Goal: Information Seeking & Learning: Learn about a topic

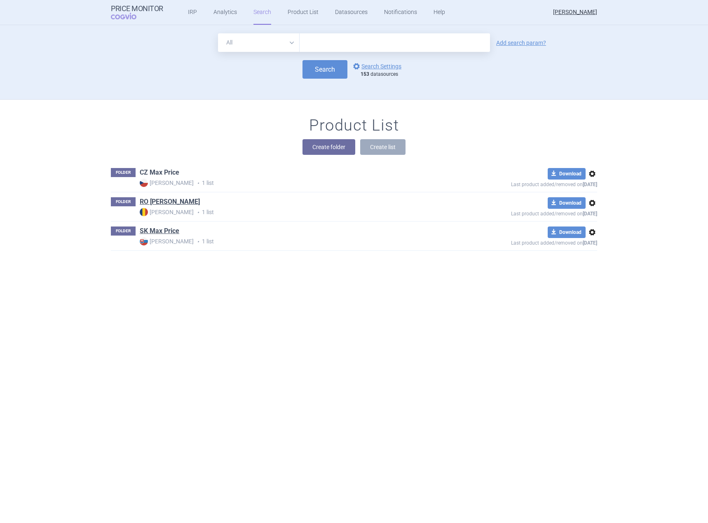
click at [157, 169] on link "CZ Max Price" at bounding box center [160, 172] width 40 height 9
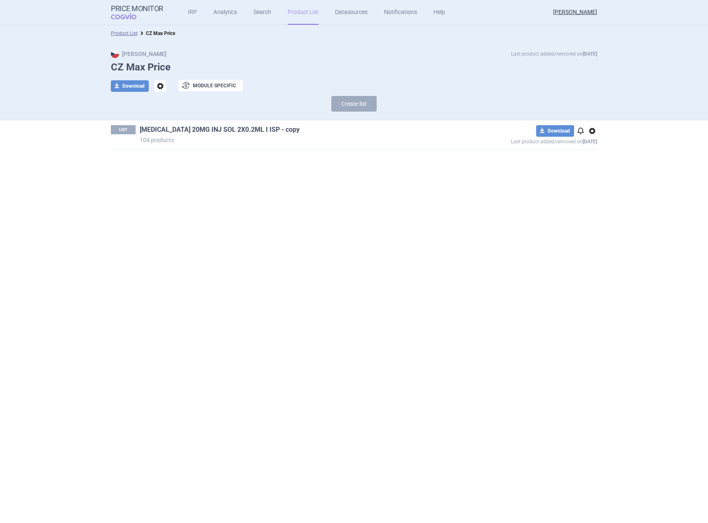
click at [207, 129] on link "[MEDICAL_DATA] 20MG INJ SOL 2X0.2ML I ISP - copy" at bounding box center [220, 129] width 160 height 9
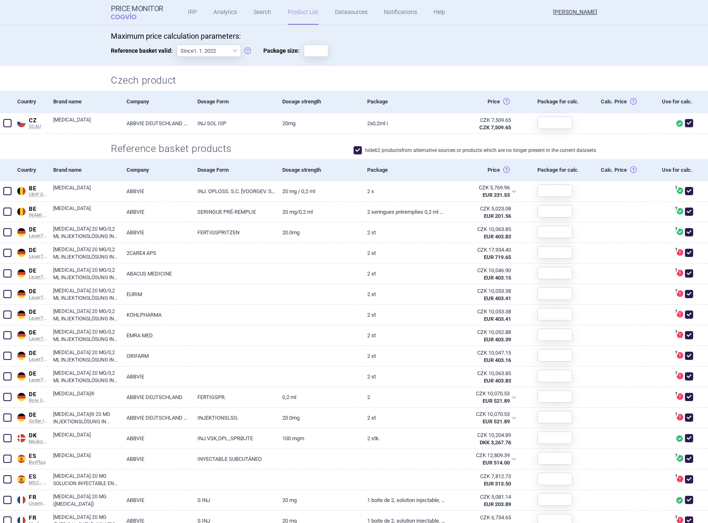
scroll to position [165, 0]
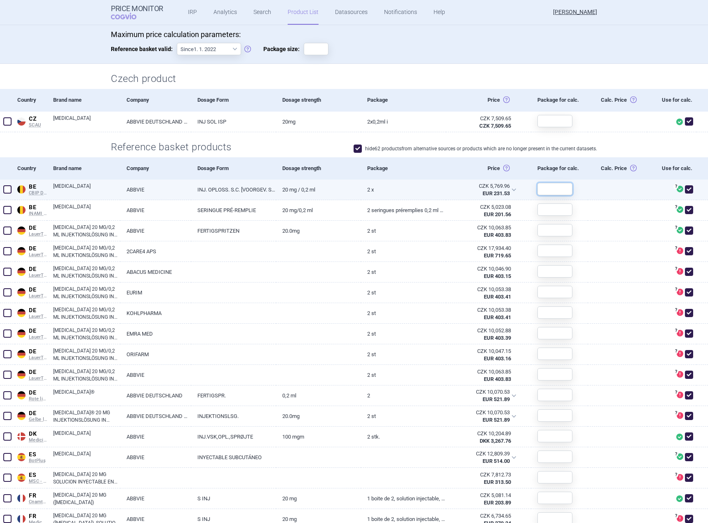
click at [550, 191] on input "text" at bounding box center [554, 189] width 35 height 12
click at [496, 189] on div "CZK 5,769.96" at bounding box center [481, 186] width 58 height 7
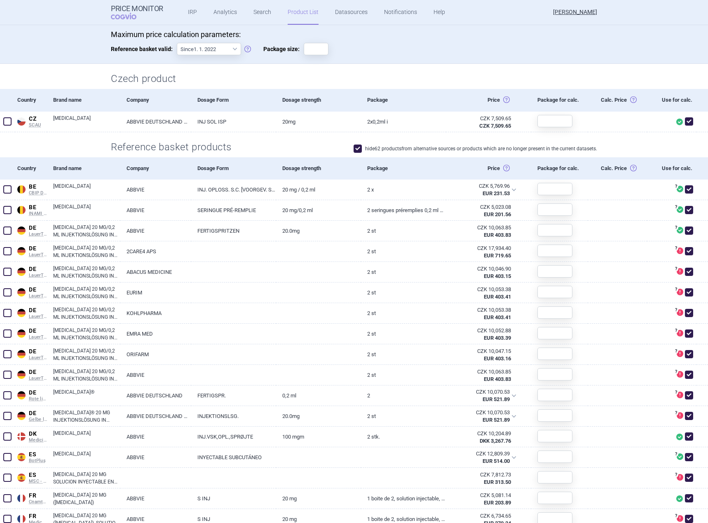
click at [398, 164] on div "Package" at bounding box center [403, 168] width 85 height 22
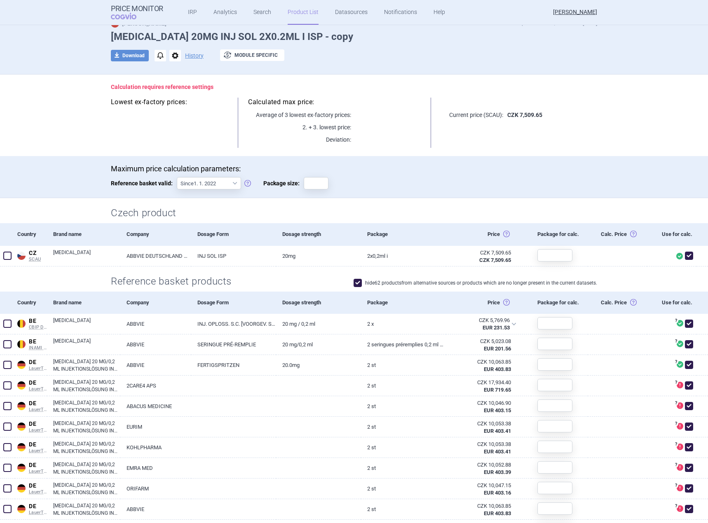
scroll to position [0, 0]
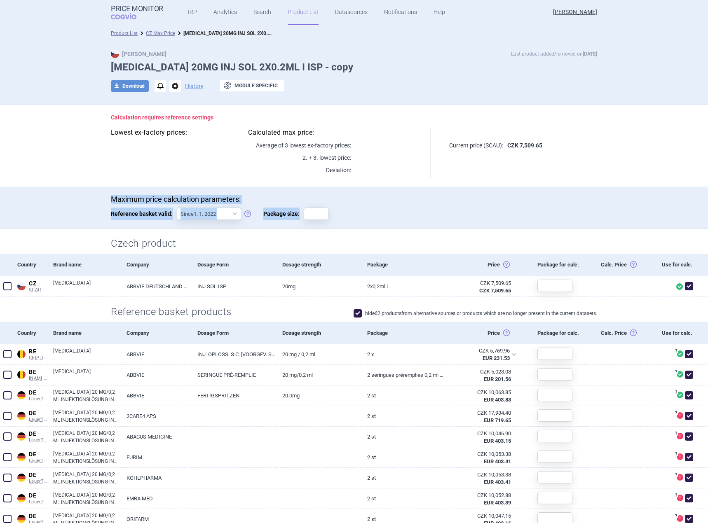
drag, startPoint x: 105, startPoint y: 199, endPoint x: 347, endPoint y: 219, distance: 241.9
click at [347, 219] on div "Maximum price calculation parameters: Reference basket valid: Since 1. 1. 2022 …" at bounding box center [353, 212] width 519 height 34
click at [347, 219] on div at bounding box center [361, 214] width 41 height 12
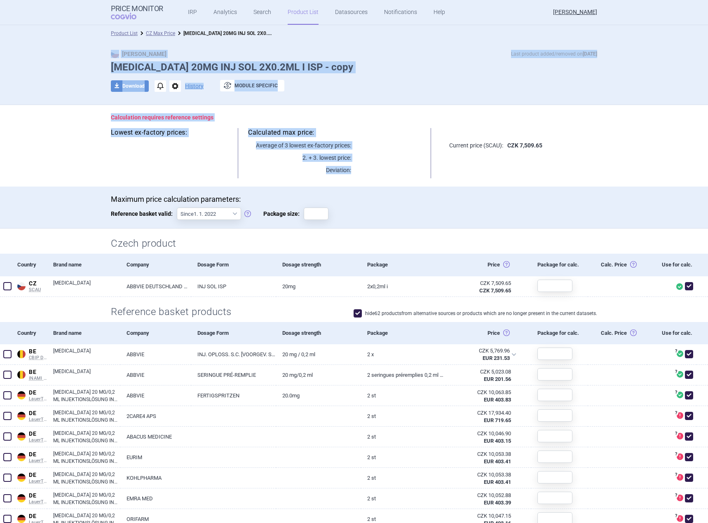
drag, startPoint x: 354, startPoint y: 171, endPoint x: 91, endPoint y: 50, distance: 289.1
click at [91, 50] on section "Product List CZ Max Price [MEDICAL_DATA] 20MG INJ SOL 2X0.2ML I ISP - copy Max …" at bounding box center [354, 274] width 708 height 498
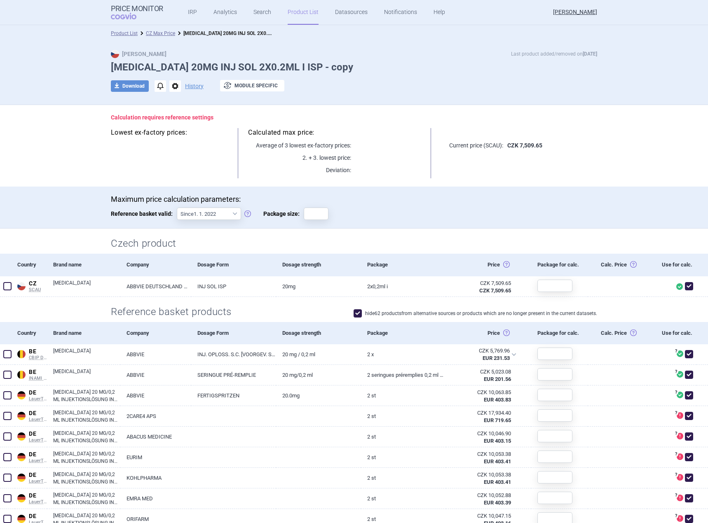
click at [94, 50] on div "Max Price Last product added/removed on [DATE] [MEDICAL_DATA] 20MG INJ SOL 2X0.…" at bounding box center [353, 75] width 519 height 51
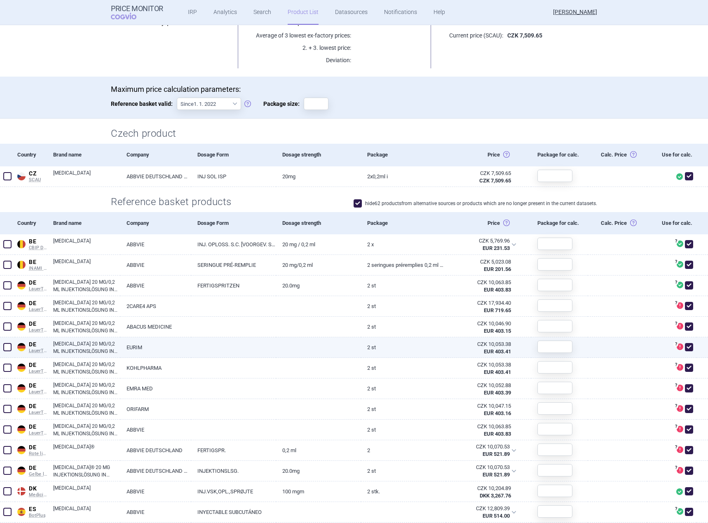
scroll to position [124, 0]
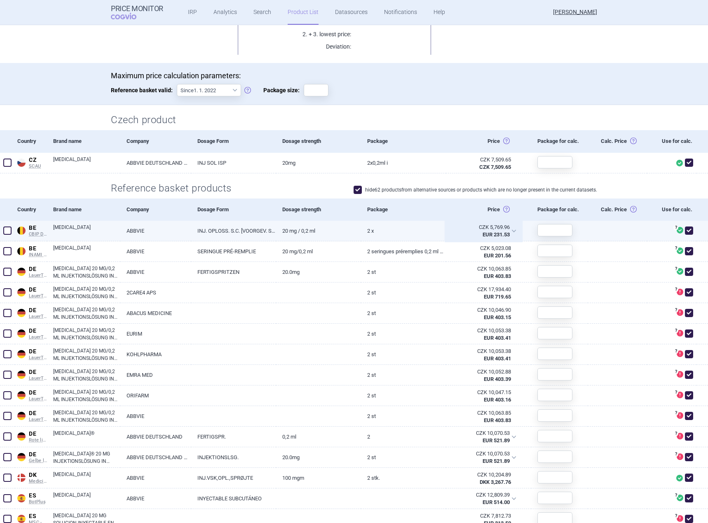
click at [510, 233] on div "CZK 5,769.96 EUR 231.53" at bounding box center [483, 231] width 75 height 21
click at [397, 230] on link "2 x" at bounding box center [403, 231] width 85 height 20
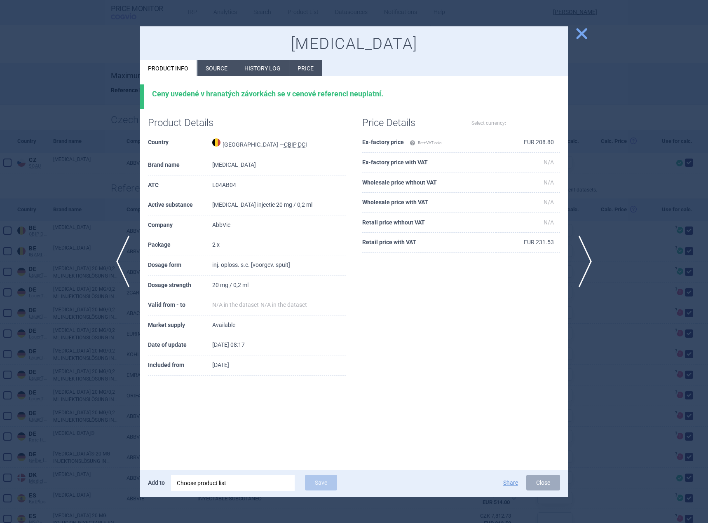
select select "EUR"
click at [579, 33] on span "close" at bounding box center [581, 33] width 14 height 14
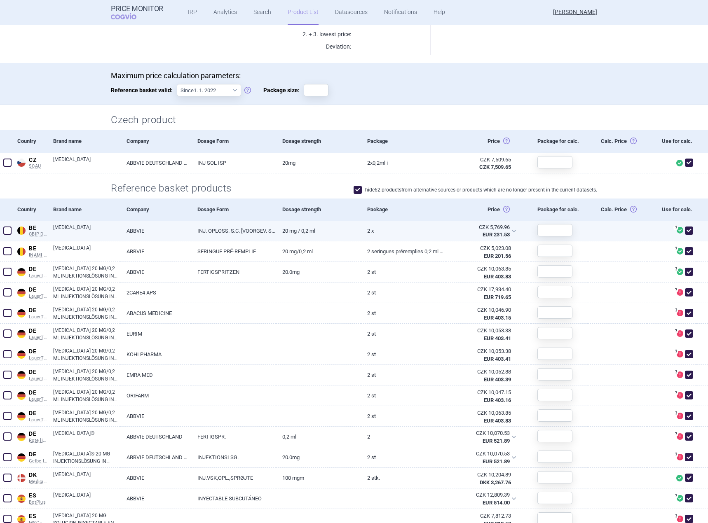
click at [405, 237] on link "2 x" at bounding box center [403, 231] width 85 height 20
select select "EUR"
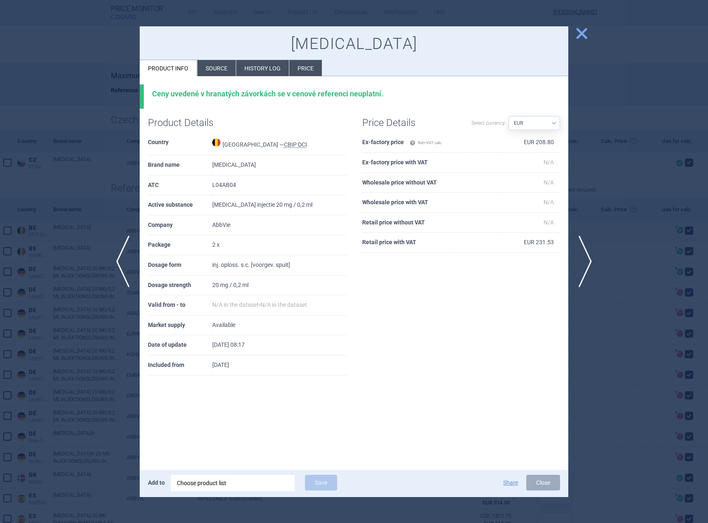
click at [581, 35] on span "close" at bounding box center [581, 33] width 14 height 14
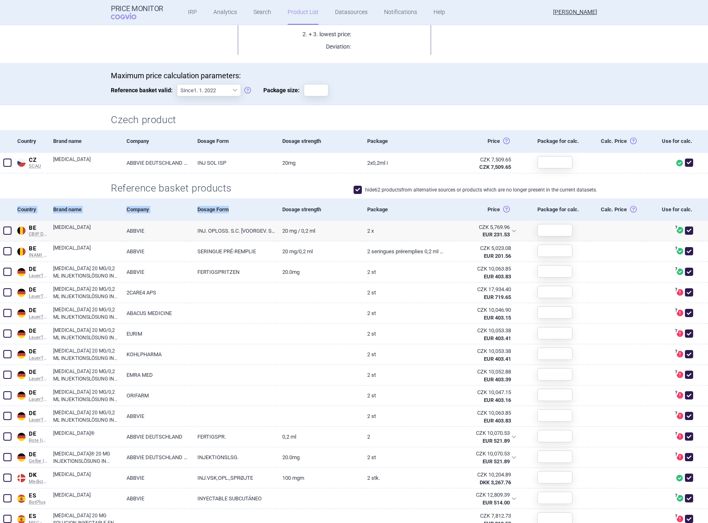
drag, startPoint x: 14, startPoint y: 207, endPoint x: 266, endPoint y: 209, distance: 251.8
click at [266, 209] on div "Country Brand name Company Dosage Form Dosage strength Package Price Horní cena…" at bounding box center [354, 210] width 708 height 22
click at [266, 209] on div "Dosage Form" at bounding box center [233, 210] width 85 height 22
drag, startPoint x: 30, startPoint y: 209, endPoint x: 685, endPoint y: 212, distance: 655.6
click at [685, 212] on div "Country Brand name Company Dosage Form Dosage strength Package Price Horní cena…" at bounding box center [354, 210] width 708 height 22
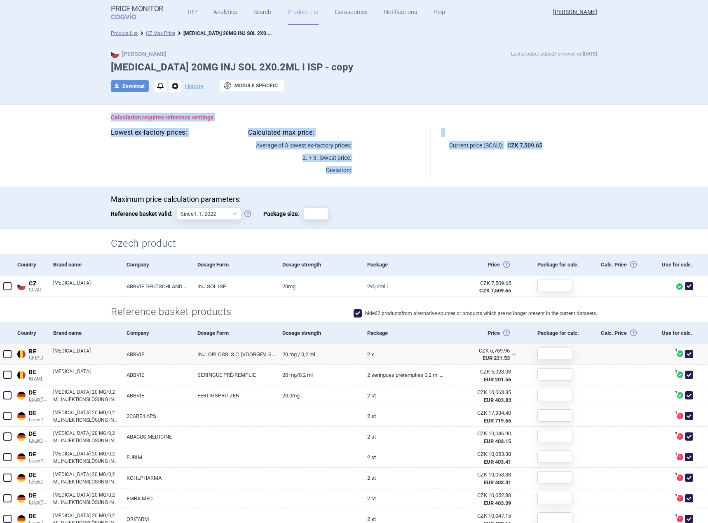
drag, startPoint x: 99, startPoint y: 107, endPoint x: 575, endPoint y: 175, distance: 480.3
click at [575, 175] on div "Calculation requires reference settings Lowest ex-factory prices: Calculated ma…" at bounding box center [353, 146] width 519 height 82
click at [575, 175] on div "Current price (SCAU): CZK 7,509.65" at bounding box center [519, 153] width 156 height 50
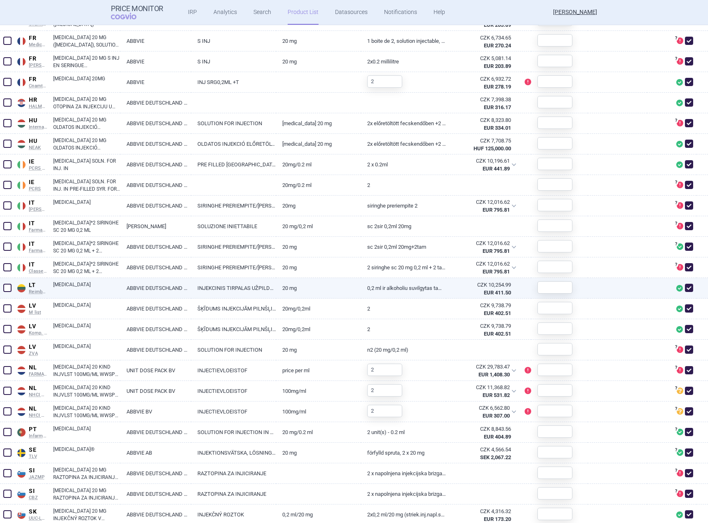
scroll to position [719, 0]
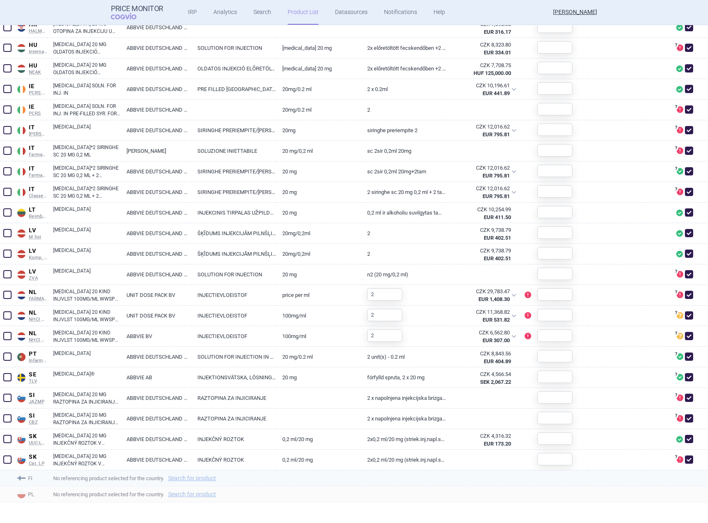
click at [285, 480] on span "No referencing product selected for the country. Search for product" at bounding box center [380, 478] width 655 height 10
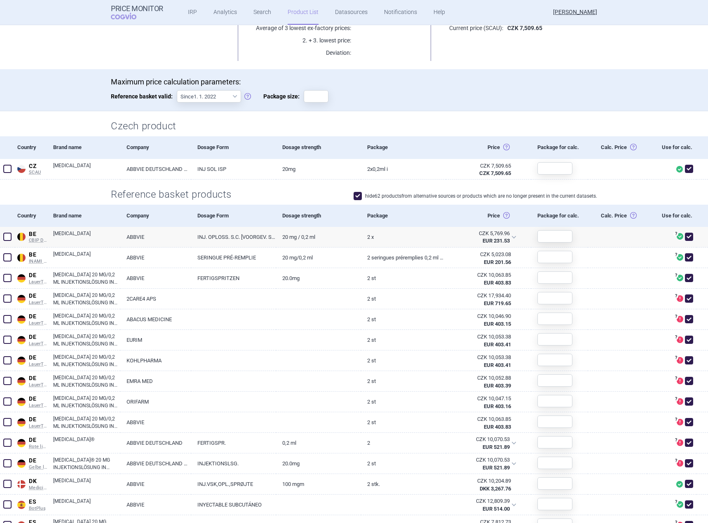
scroll to position [101, 0]
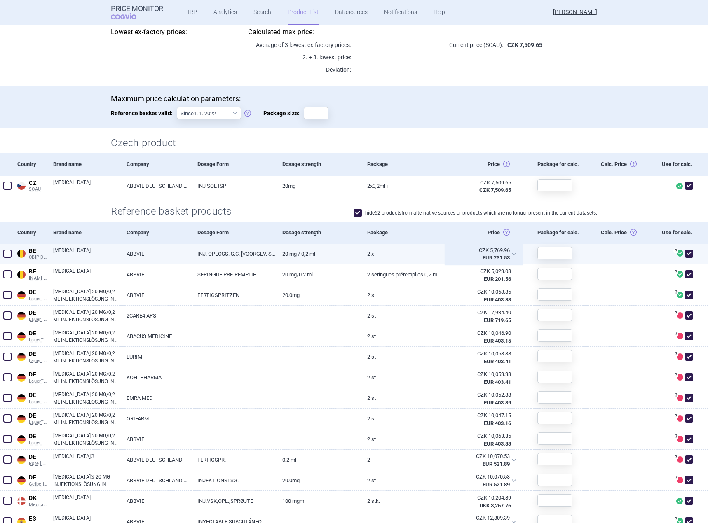
click at [497, 256] on strong "EUR 231.53" at bounding box center [496, 258] width 27 height 6
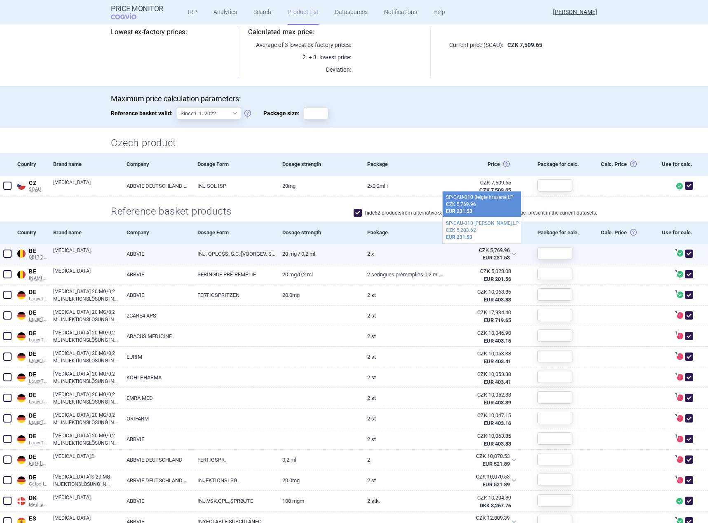
click at [388, 260] on link "2 x" at bounding box center [403, 254] width 85 height 20
select select "EUR"
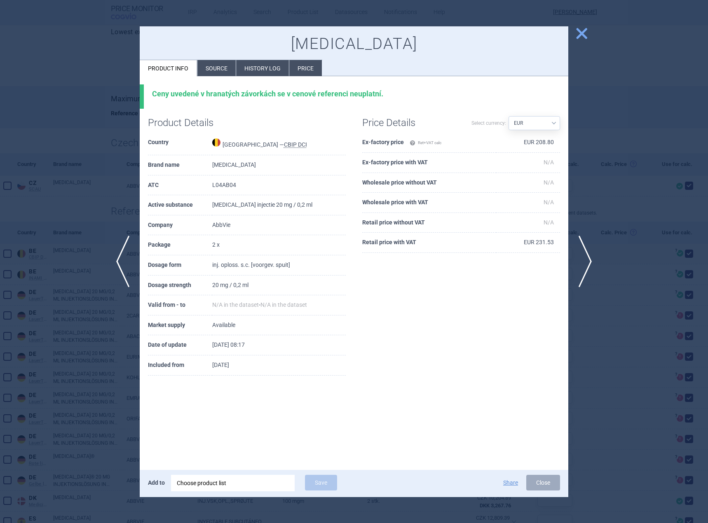
click at [584, 35] on span "close" at bounding box center [581, 33] width 14 height 14
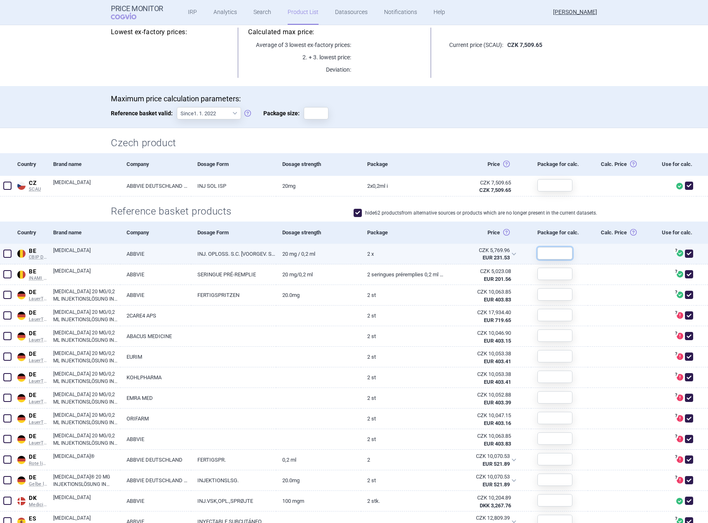
click at [548, 251] on input "text" at bounding box center [554, 253] width 35 height 12
click at [486, 252] on div "CZK 5,769.96" at bounding box center [481, 250] width 58 height 7
click at [295, 206] on div "Reference basket products hide 62 products from alternative sources or products…" at bounding box center [353, 209] width 519 height 25
click at [476, 255] on div "EUR 231.53" at bounding box center [481, 257] width 58 height 7
click at [386, 129] on div "Czech product" at bounding box center [353, 140] width 519 height 25
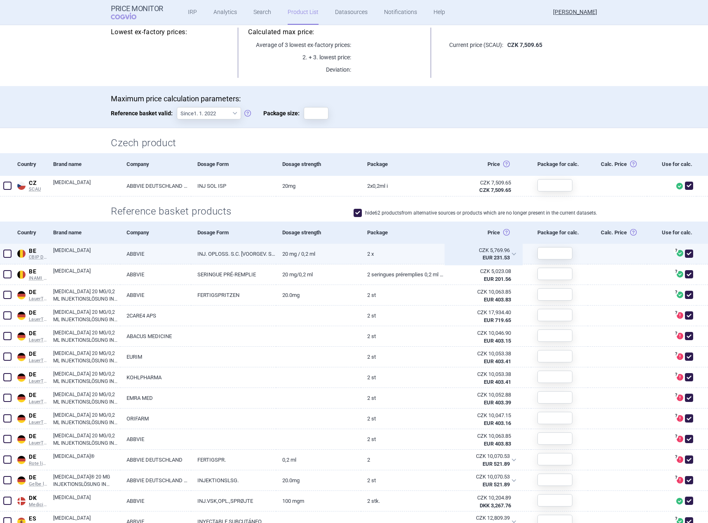
click at [496, 255] on strong "EUR 231.53" at bounding box center [496, 258] width 27 height 6
click at [491, 254] on div "CZK 5,769.96" at bounding box center [481, 250] width 58 height 7
click at [430, 138] on h2 "Czech product" at bounding box center [354, 143] width 486 height 14
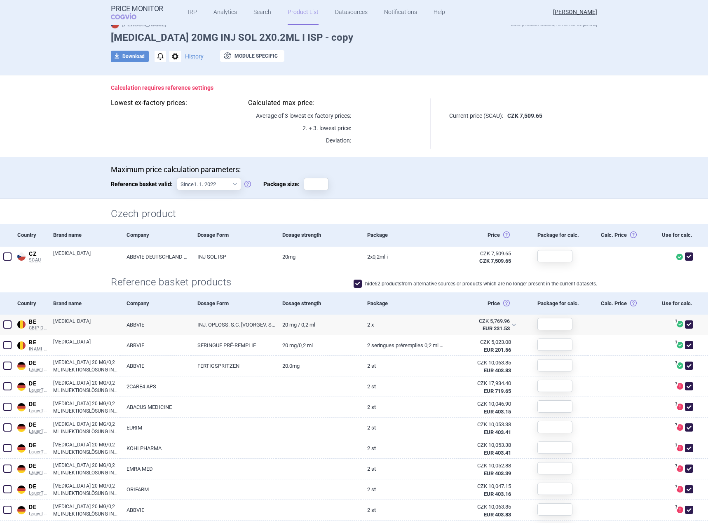
scroll to position [18, 0]
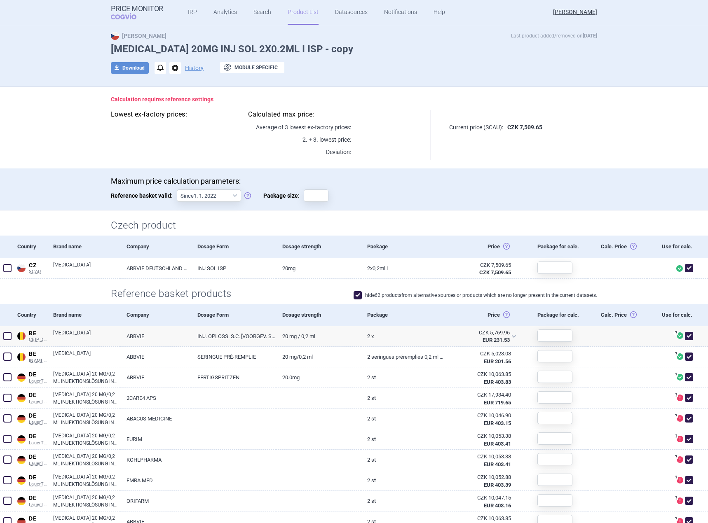
click at [123, 33] on strong "[PERSON_NAME]" at bounding box center [139, 36] width 56 height 7
click at [136, 36] on strong "[PERSON_NAME]" at bounding box center [139, 36] width 56 height 7
drag, startPoint x: 108, startPoint y: 180, endPoint x: 351, endPoint y: 206, distance: 243.6
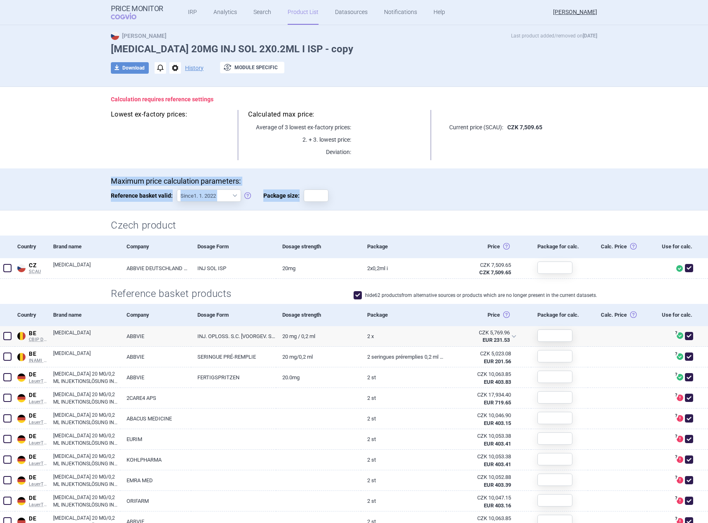
click at [351, 206] on div "Maximum price calculation parameters: Reference basket valid: Since 1. 1. 2022 …" at bounding box center [354, 194] width 486 height 34
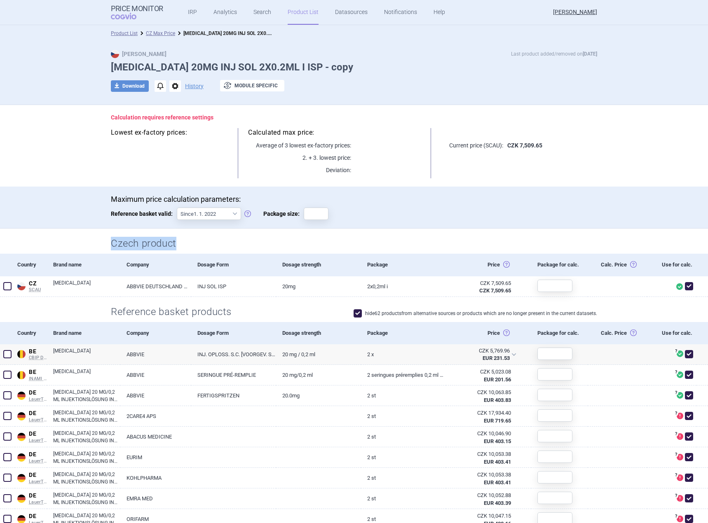
drag, startPoint x: 109, startPoint y: 243, endPoint x: 220, endPoint y: 253, distance: 111.3
click at [220, 253] on div "Czech product" at bounding box center [353, 241] width 519 height 25
click at [205, 246] on h2 "Czech product" at bounding box center [354, 244] width 486 height 14
click at [65, 70] on div "Max Price Last product added/removed on [DATE] [MEDICAL_DATA] 20MG INJ SOL 2X0.…" at bounding box center [354, 73] width 708 height 63
